Goal: Task Accomplishment & Management: Use online tool/utility

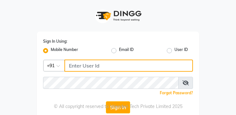
type input "9270199949"
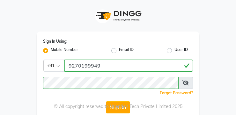
click at [121, 109] on div "© All copyright reserved to Vrienden Tech Private Limited 2025" at bounding box center [118, 106] width 236 height 7
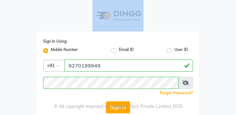
drag, startPoint x: 52, startPoint y: 11, endPoint x: -30, endPoint y: 37, distance: 86.5
click at [0, 37] on html "Sign In Using: Mobile Number Email ID User ID Country Code × [PHONE_NUMBER] Rem…" at bounding box center [118, 57] width 236 height 115
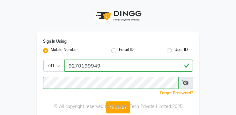
click at [115, 106] on div "© All copyright reserved to Vrienden Tech Private Limited 2025" at bounding box center [118, 106] width 236 height 7
click at [119, 111] on button "Sign In" at bounding box center [118, 108] width 24 height 12
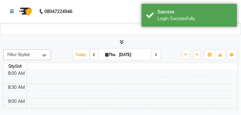
select select "3667"
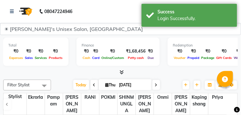
select select "en"
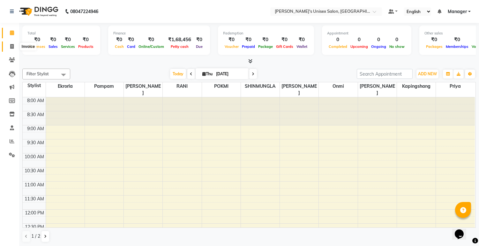
click at [8, 45] on span at bounding box center [11, 46] width 11 height 7
select select "service"
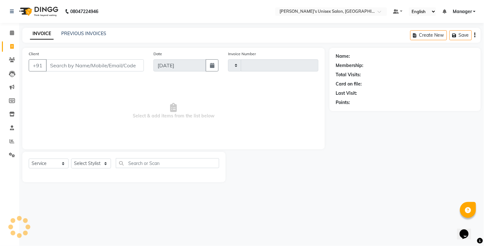
type input "0539"
select select "8273"
select select "79756"
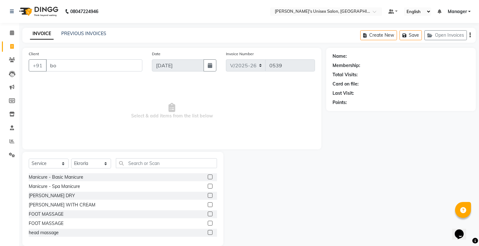
type input "b"
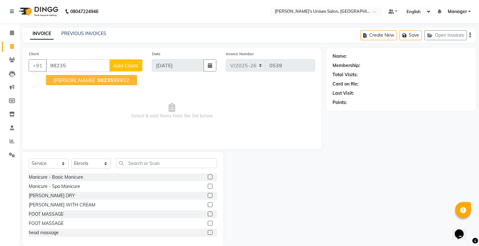
click at [82, 82] on span "[PERSON_NAME]" at bounding box center [74, 80] width 41 height 6
type input "9823599932"
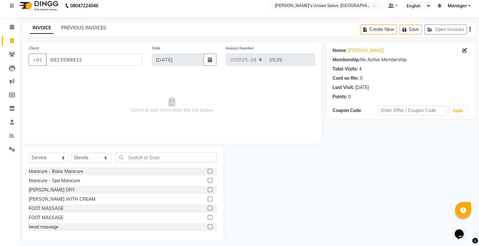
scroll to position [10, 0]
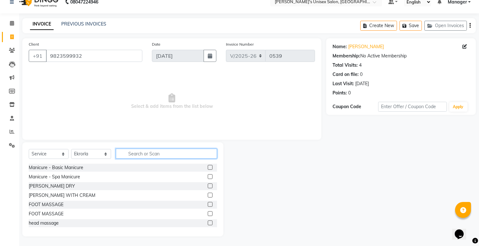
click at [150, 115] on input "text" at bounding box center [166, 154] width 101 height 10
click at [107, 115] on select "Select Stylist [PERSON_NAME] Ekrorla kapingshang Manager onmi pampam POKMI priy…" at bounding box center [91, 154] width 40 height 10
select select "80023"
click at [71, 115] on select "Select Stylist [PERSON_NAME] Ekrorla kapingshang Manager onmi pampam POKMI priy…" at bounding box center [91, 154] width 40 height 10
click at [168, 115] on input "text" at bounding box center [166, 154] width 101 height 10
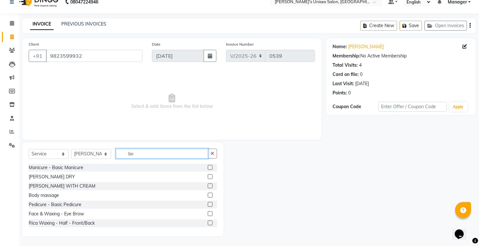
scroll to position [0, 0]
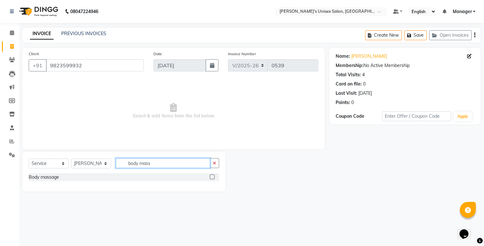
type input "body mass"
click at [213, 115] on label at bounding box center [212, 177] width 5 height 5
click at [213, 115] on input "checkbox" at bounding box center [212, 177] width 4 height 4
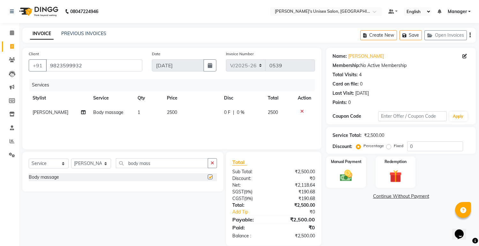
checkbox input "false"
click at [186, 101] on th "Price" at bounding box center [191, 98] width 57 height 14
click at [181, 115] on td "2500" at bounding box center [191, 112] width 57 height 14
select select "80023"
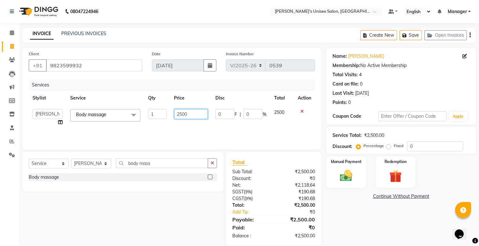
click at [195, 113] on input "2500" at bounding box center [191, 114] width 34 height 10
type input "2"
type input "1500"
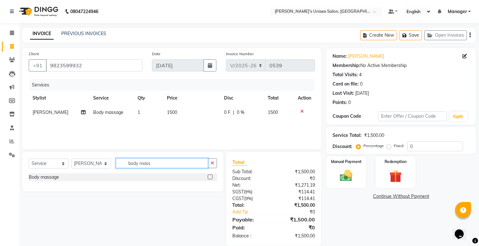
click at [165, 115] on input "body mass" at bounding box center [162, 163] width 92 height 10
type input "b"
type input "head"
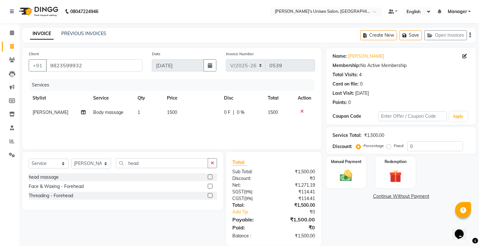
click at [211, 115] on label at bounding box center [210, 177] width 5 height 5
click at [211, 115] on input "checkbox" at bounding box center [210, 177] width 4 height 4
checkbox input "false"
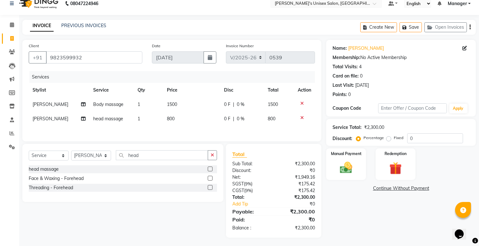
scroll to position [11, 0]
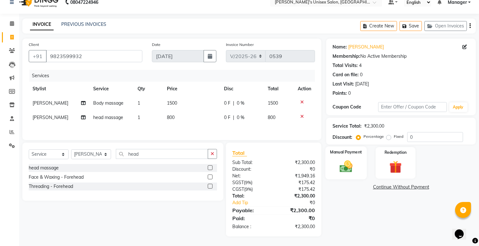
click at [236, 115] on div "Manual Payment" at bounding box center [347, 163] width 42 height 33
click at [236, 115] on span "GPay" at bounding box center [411, 187] width 13 height 7
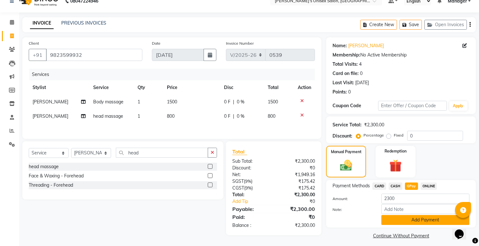
click at [236, 115] on button "Add Payment" at bounding box center [426, 220] width 88 height 10
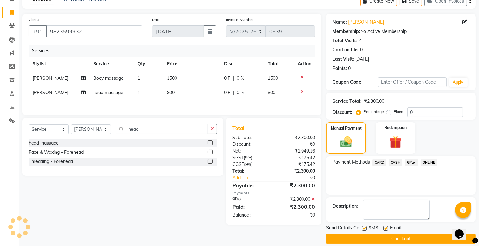
scroll to position [41, 0]
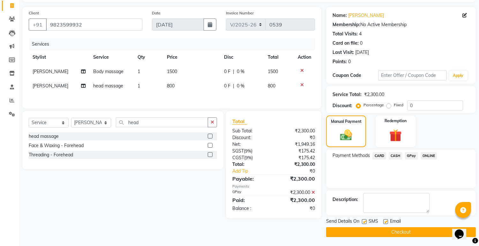
click at [236, 115] on button "Checkout" at bounding box center [401, 232] width 150 height 10
